Goal: Task Accomplishment & Management: Use online tool/utility

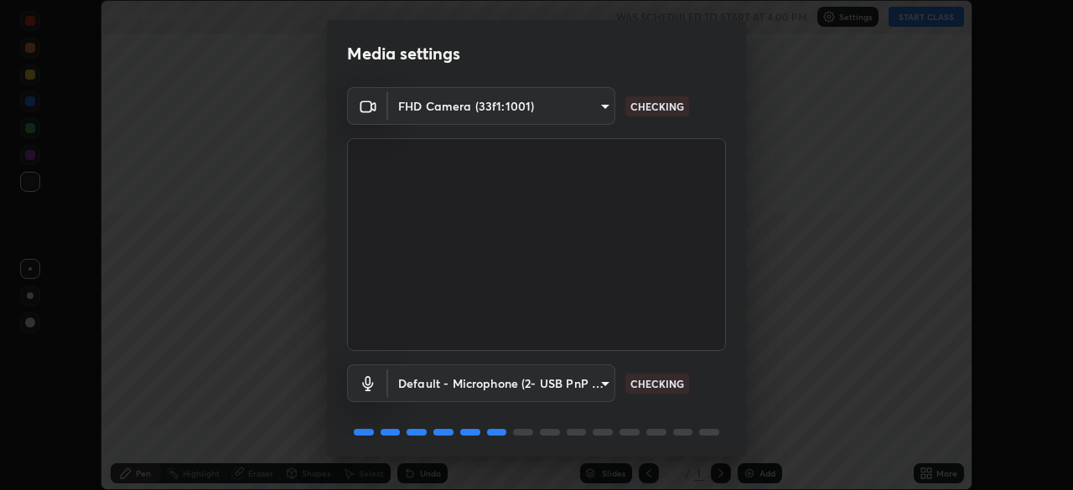
scroll to position [60, 0]
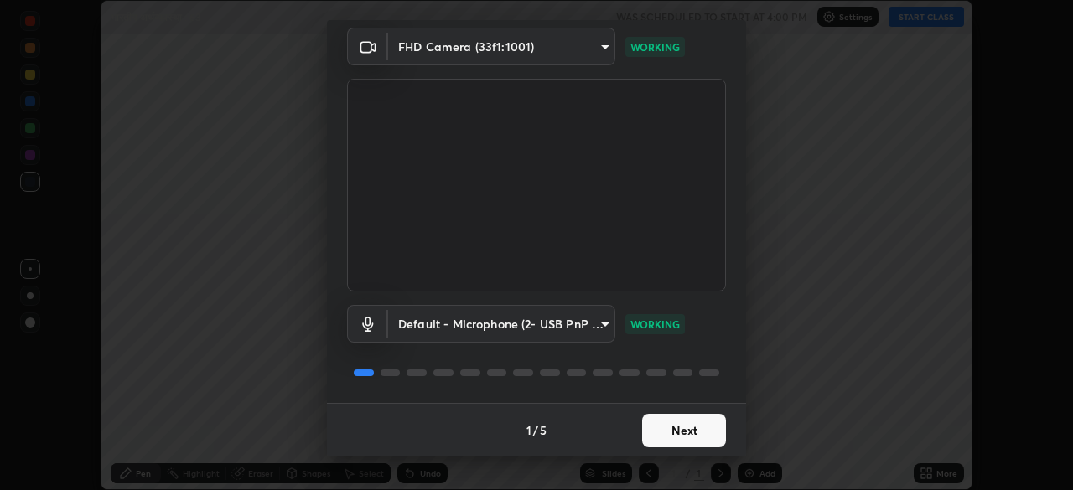
click at [695, 429] on button "Next" at bounding box center [684, 431] width 84 height 34
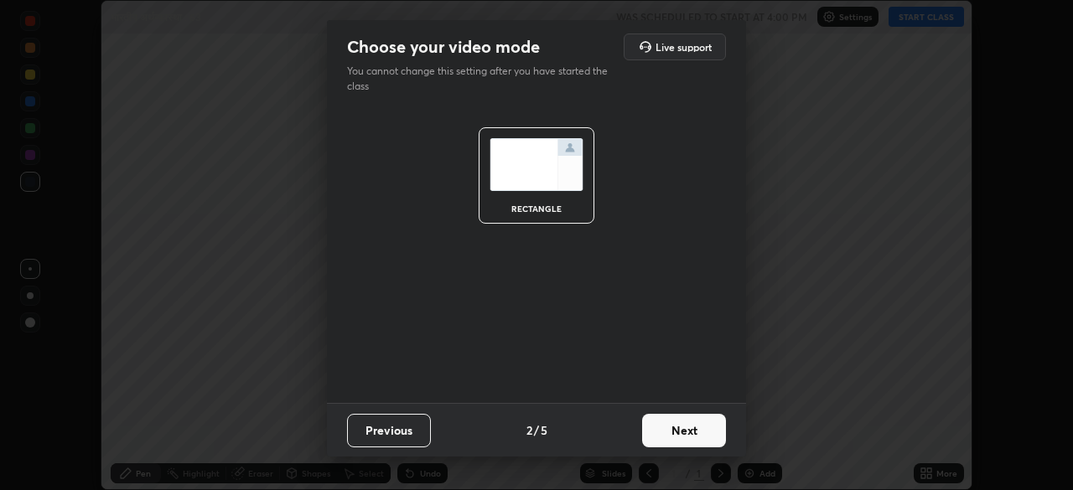
scroll to position [0, 0]
click at [693, 433] on button "Next" at bounding box center [684, 431] width 84 height 34
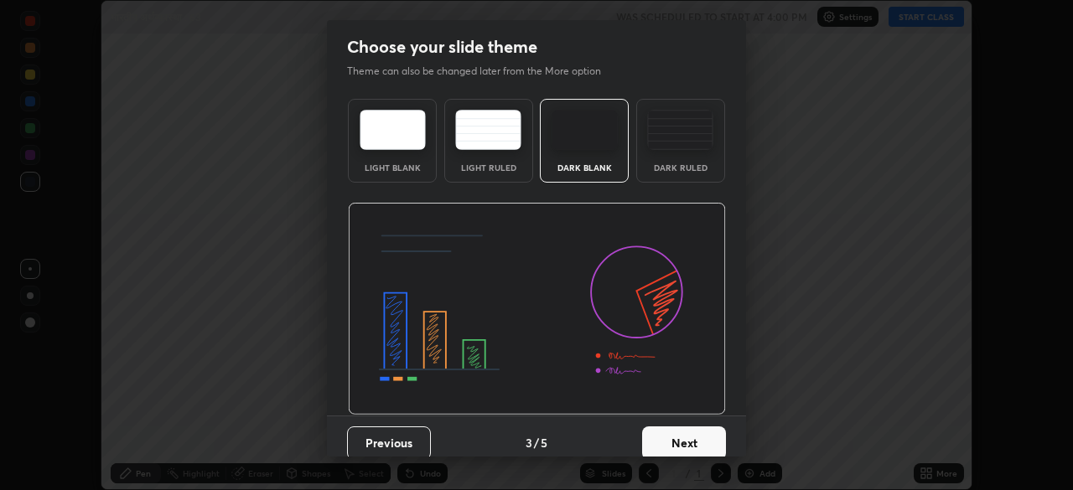
click at [694, 433] on button "Next" at bounding box center [684, 444] width 84 height 34
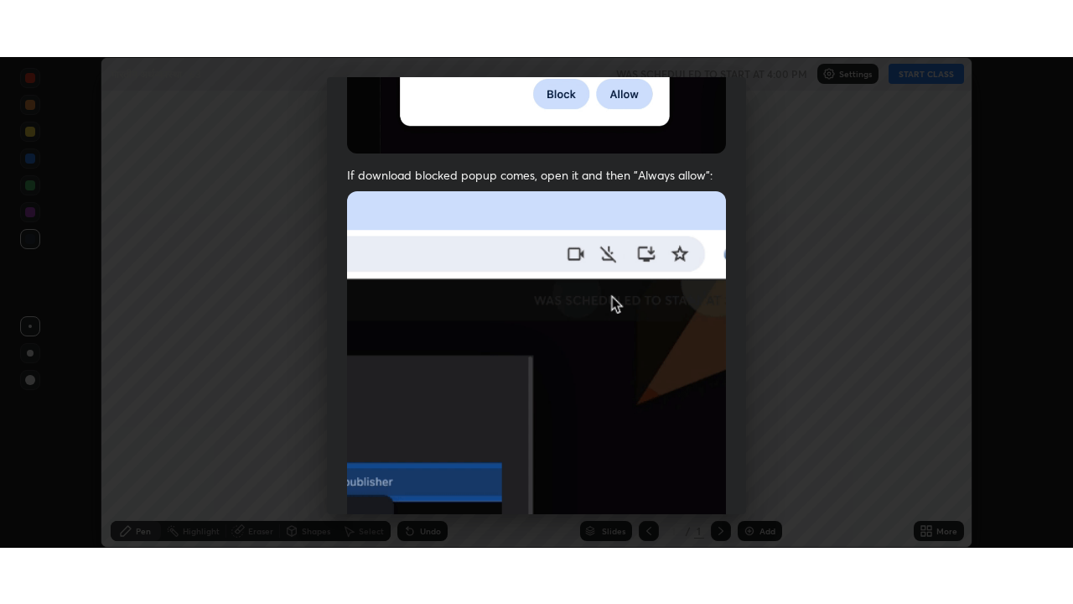
scroll to position [402, 0]
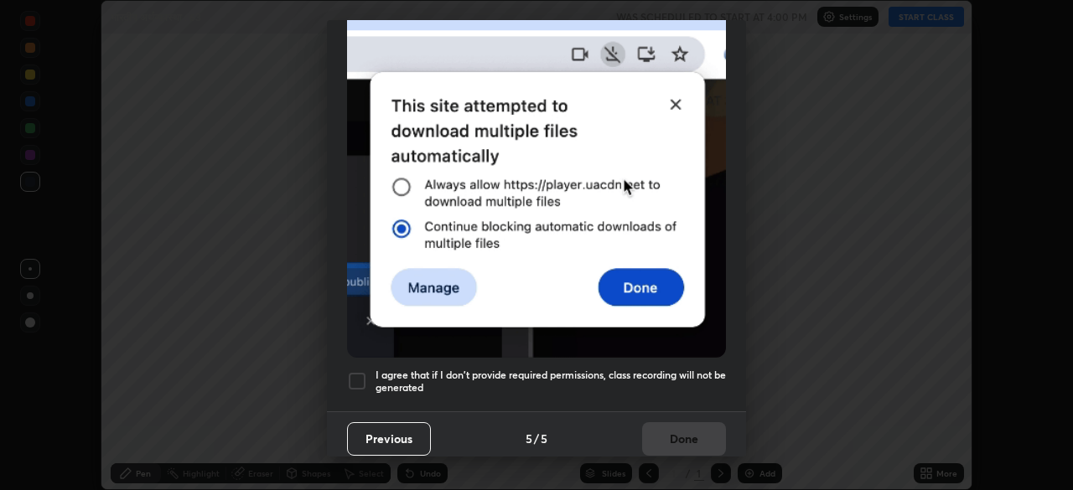
click at [354, 371] on div at bounding box center [357, 381] width 20 height 20
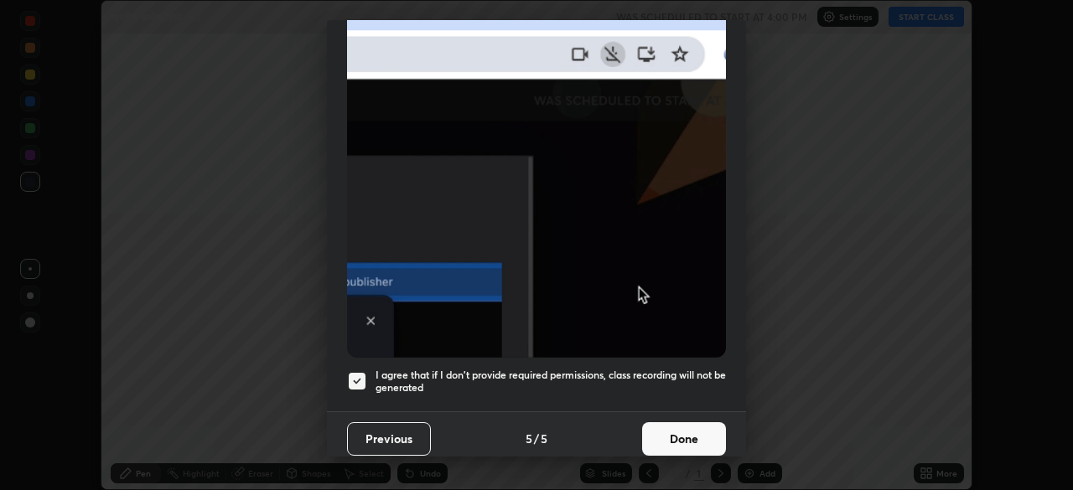
click at [671, 422] on button "Done" at bounding box center [684, 439] width 84 height 34
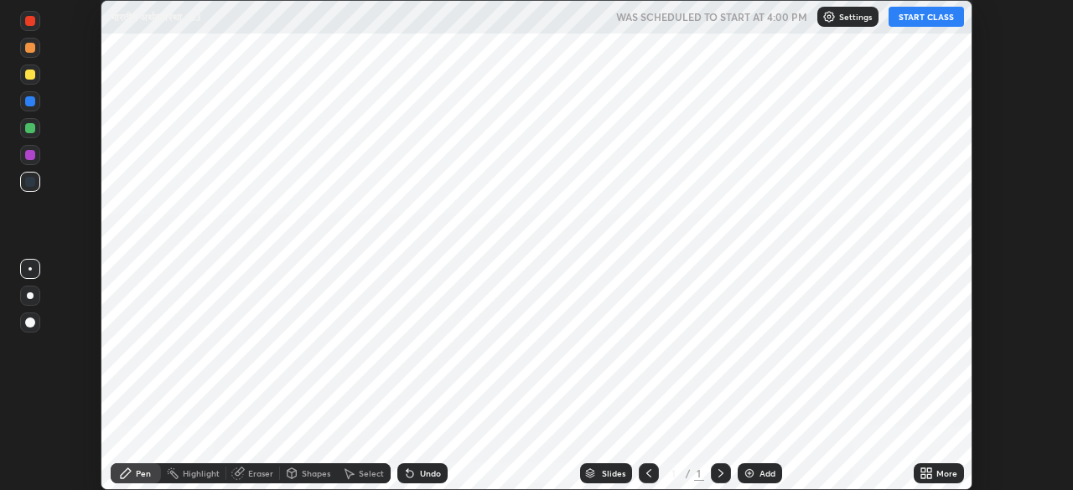
click at [921, 469] on icon at bounding box center [923, 471] width 4 height 4
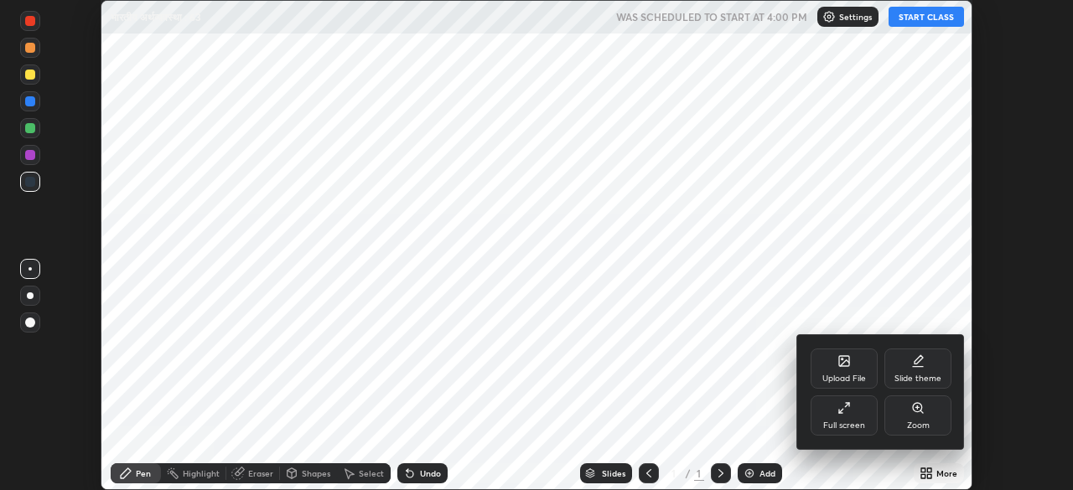
click at [847, 412] on icon at bounding box center [843, 408] width 13 height 13
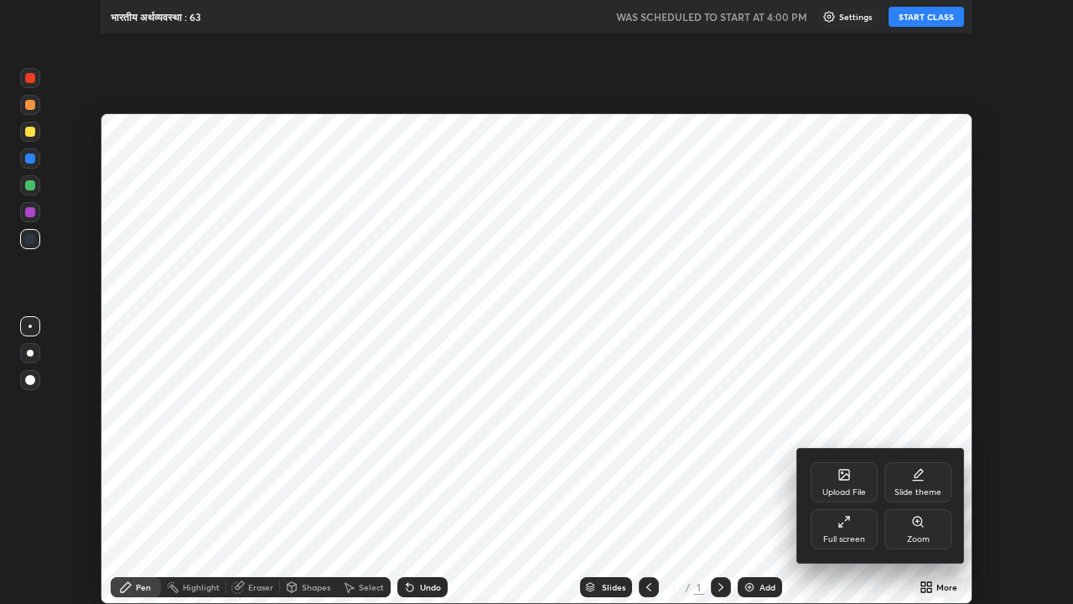
scroll to position [604, 1073]
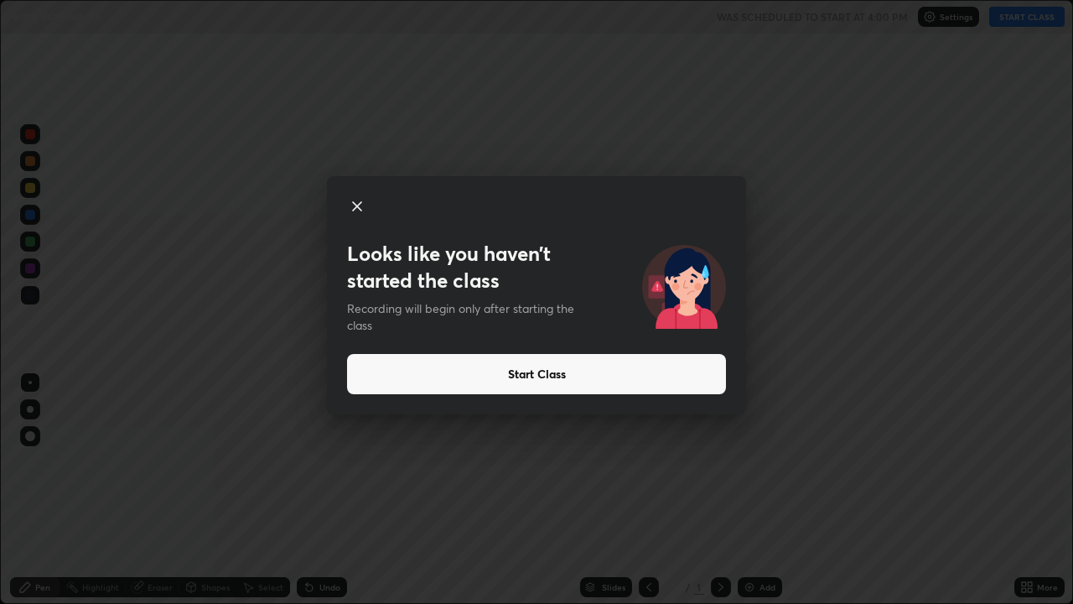
click at [512, 381] on button "Start Class" at bounding box center [536, 374] width 379 height 40
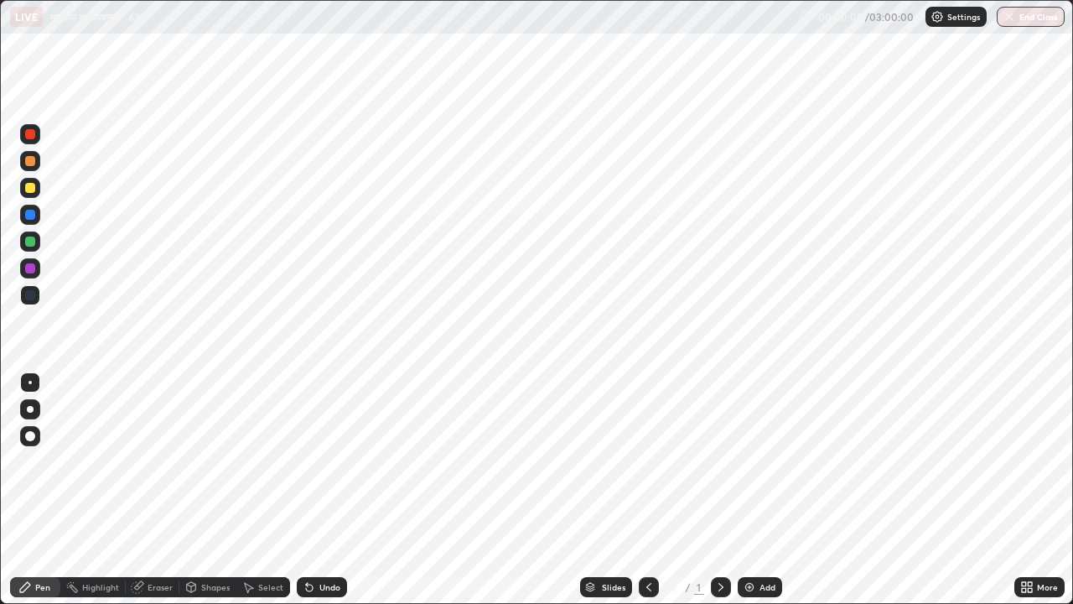
click at [323, 490] on div "Undo" at bounding box center [329, 587] width 21 height 8
click at [753, 490] on img at bounding box center [749, 586] width 13 height 13
